Goal: Navigation & Orientation: Find specific page/section

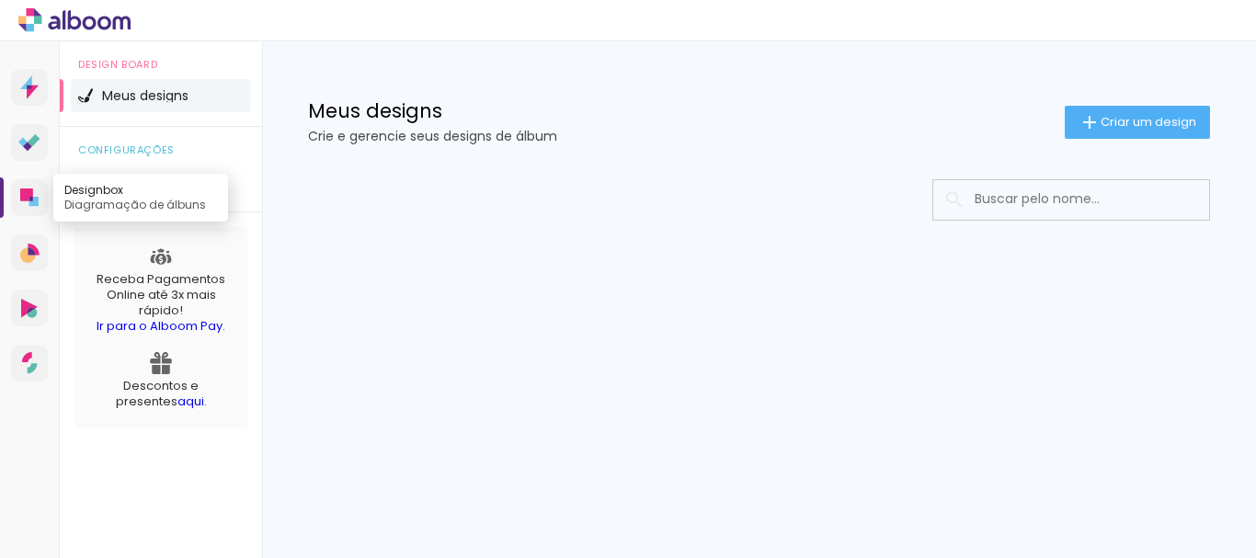
click at [32, 195] on icon at bounding box center [26, 195] width 13 height 13
click at [562, 286] on div at bounding box center [759, 255] width 994 height 189
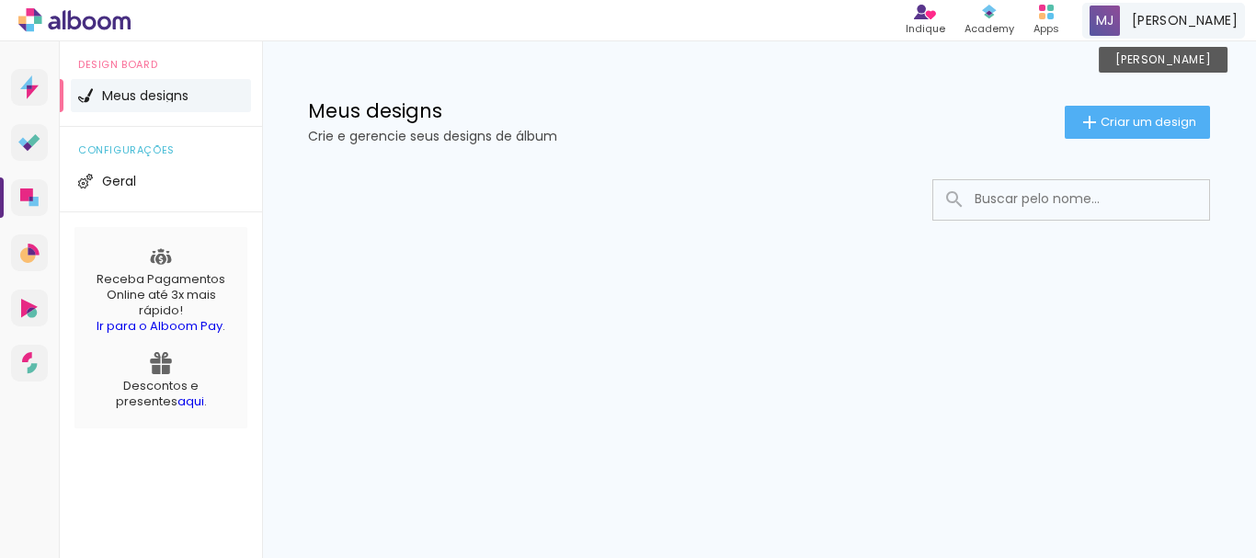
click at [1120, 23] on span at bounding box center [1105, 21] width 30 height 30
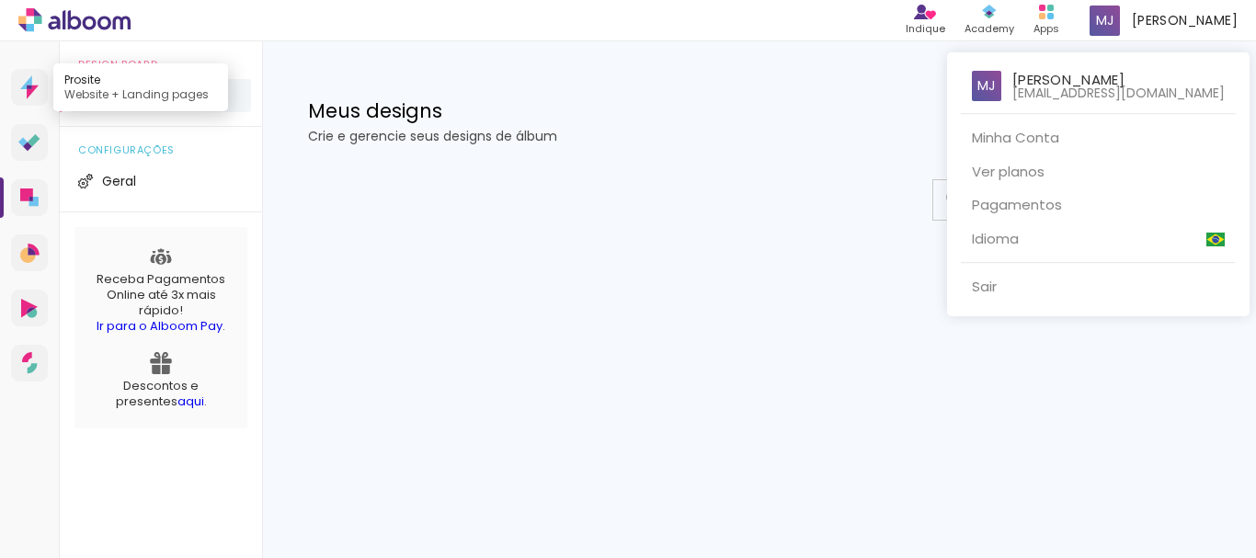
drag, startPoint x: 36, startPoint y: 86, endPoint x: 30, endPoint y: 94, distance: 9.9
click at [30, 93] on div at bounding box center [628, 279] width 1256 height 558
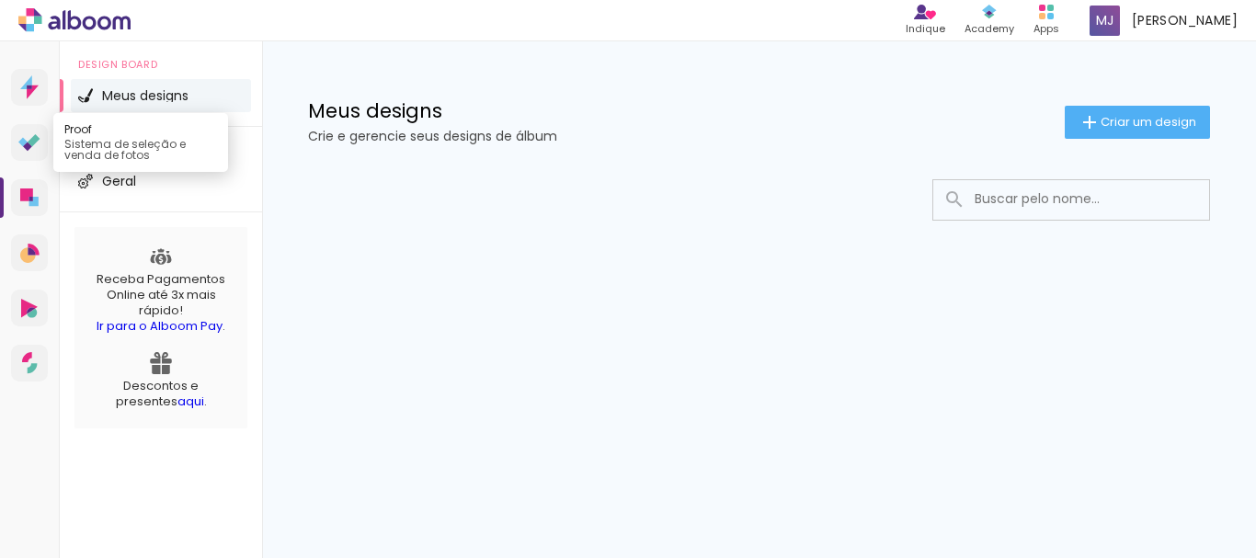
click at [25, 137] on icon at bounding box center [29, 142] width 22 height 17
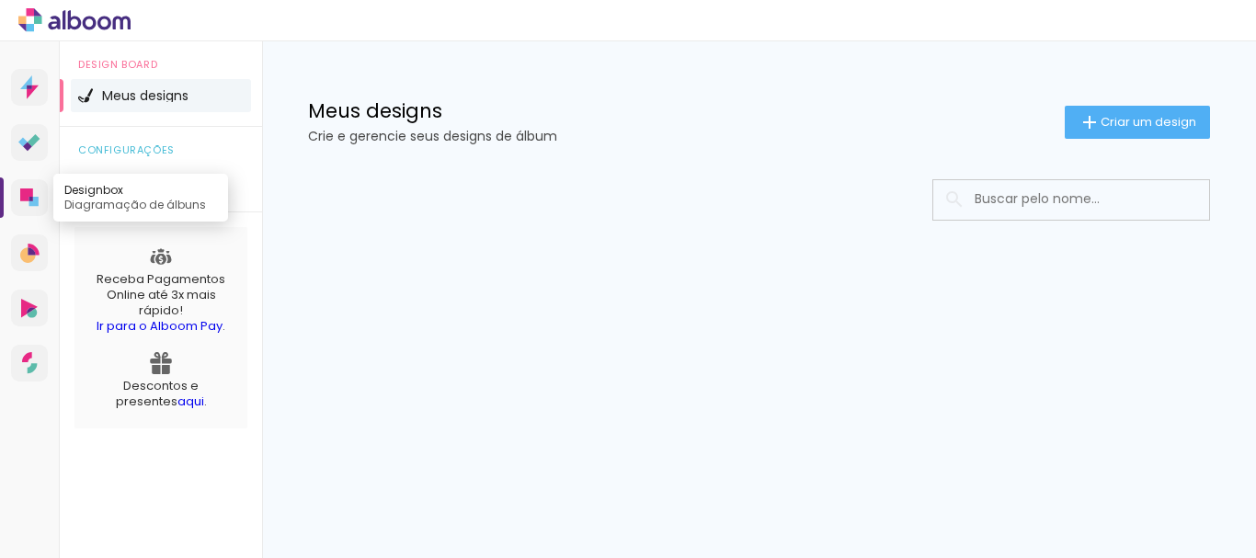
click at [30, 199] on icon at bounding box center [31, 199] width 4 height 5
click at [163, 94] on span "Meus designs" at bounding box center [145, 95] width 86 height 13
click at [51, 24] on icon at bounding box center [54, 23] width 12 height 14
click at [65, 17] on icon at bounding box center [64, 19] width 3 height 19
click at [60, 15] on icon at bounding box center [74, 20] width 112 height 24
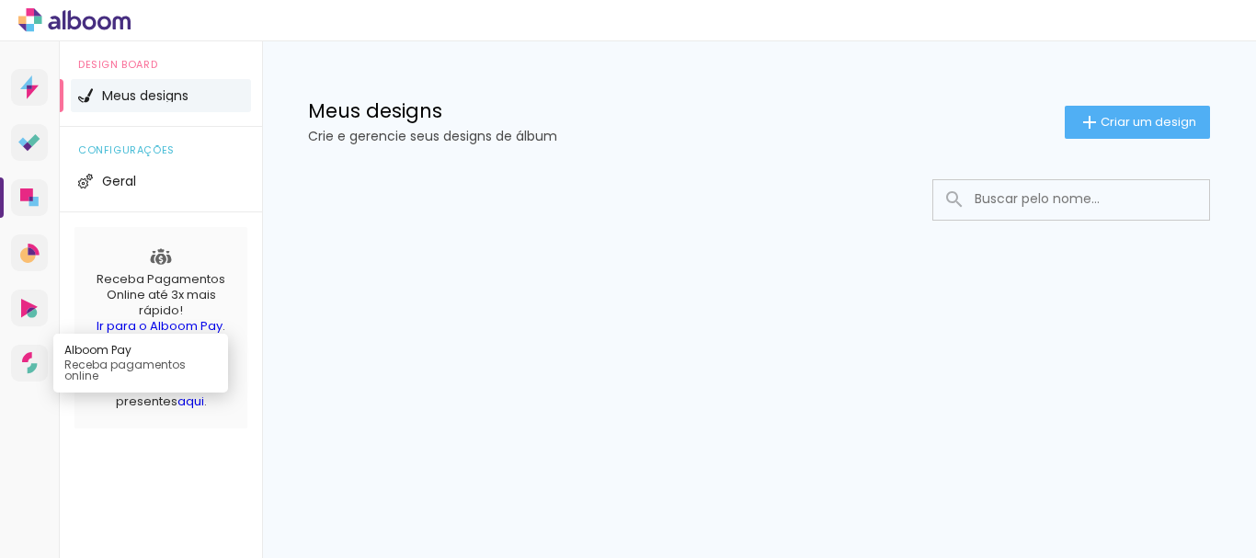
click at [29, 356] on icon at bounding box center [27, 357] width 10 height 10
